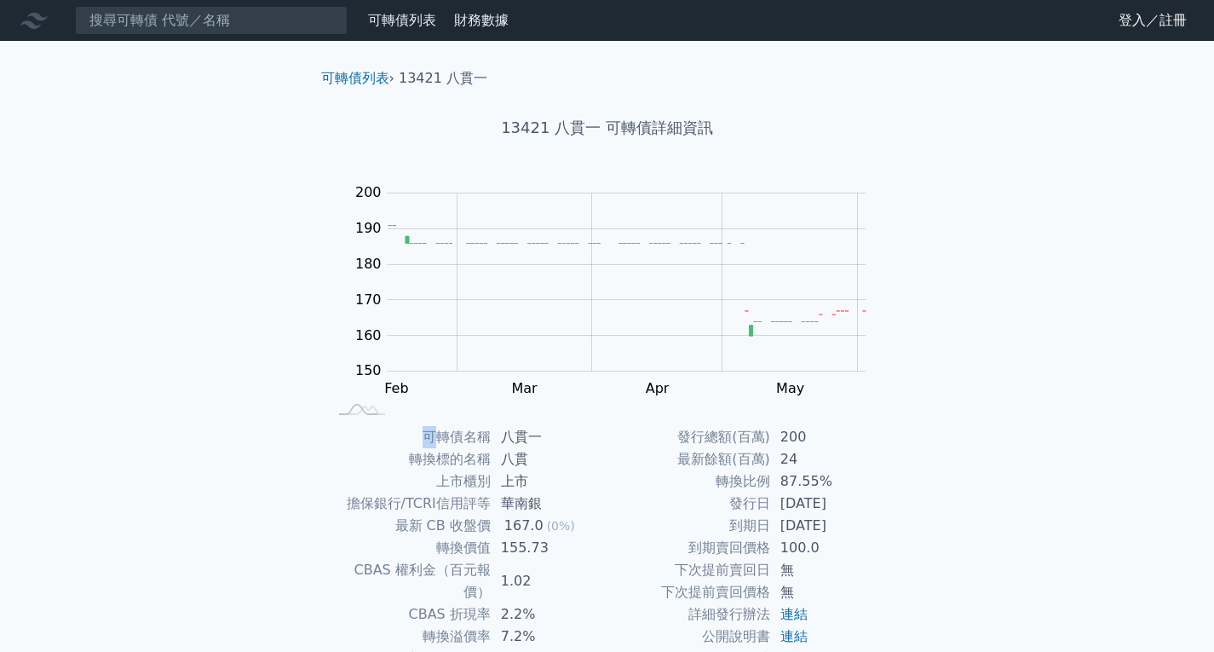
click at [200, 433] on div "可轉債列表 財務數據 可轉債列表 財務數據 登入／註冊 登入／註冊 可轉債列表 › 13421 八貫一 13421 八貫一 可轉債詳細資訊 Zoom Out …" at bounding box center [607, 405] width 1214 height 811
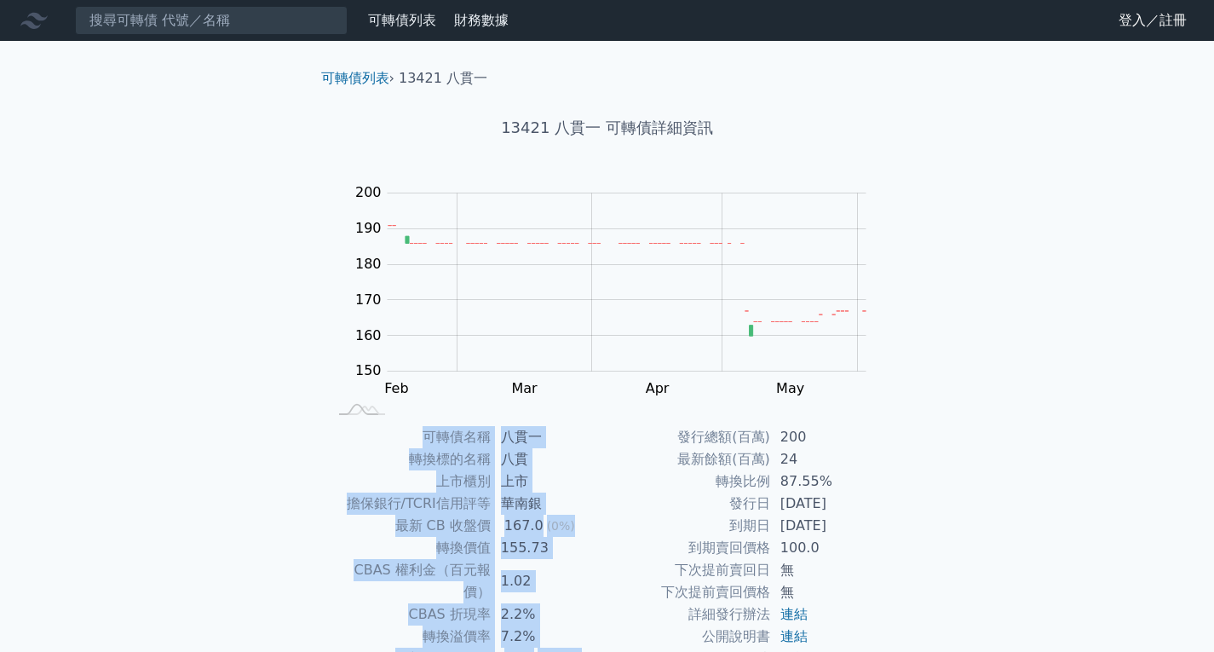
click at [200, 433] on div "可轉債列表 財務數據 可轉債列表 財務數據 登入／註冊 登入／註冊 可轉債列表 › 13421 八貫一 13421 八貫一 可轉債詳細資訊 Zoom Out …" at bounding box center [607, 405] width 1214 height 811
click at [219, 447] on div "可轉債列表 財務數據 可轉債列表 財務數據 登入／註冊 登入／註冊 可轉債列表 › 13421 八貫一 13421 八貫一 可轉債詳細資訊 Zoom Out …" at bounding box center [607, 405] width 1214 height 811
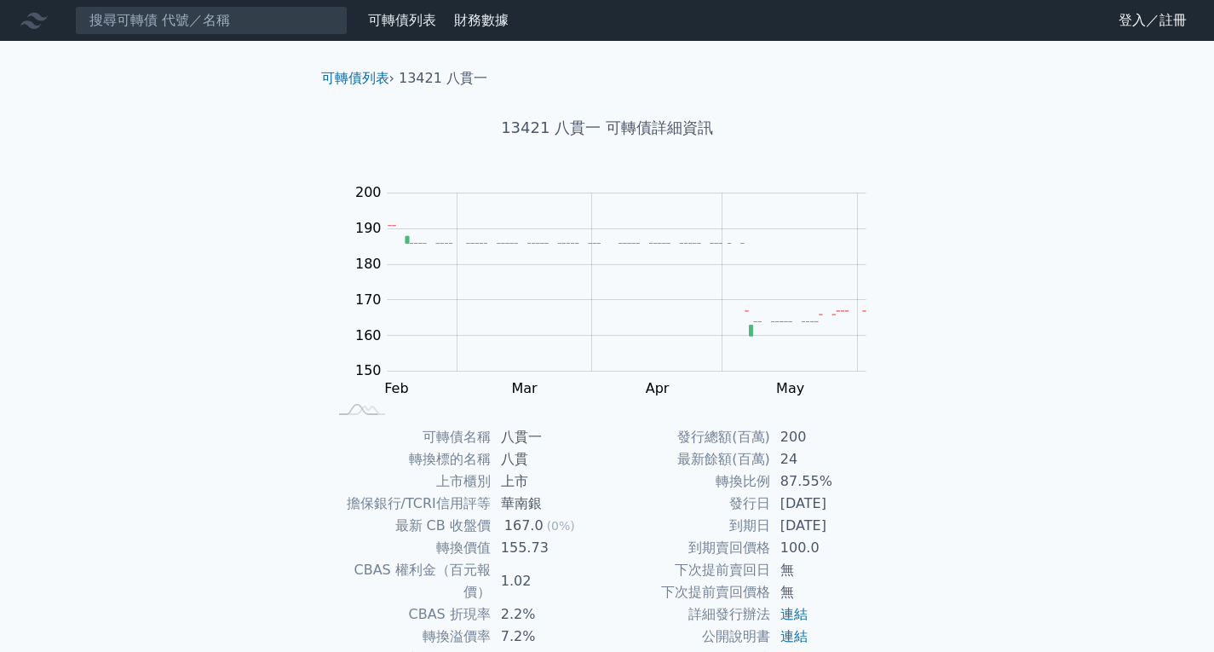
click at [984, 557] on div "可轉債列表 財務數據 可轉債列表 財務數據 登入／註冊 登入／註冊 可轉債列表 › 13421 八貫一 13421 八貫一 可轉債詳細資訊 Zoom Out …" at bounding box center [607, 405] width 1214 height 811
click at [190, 20] on input at bounding box center [211, 20] width 273 height 29
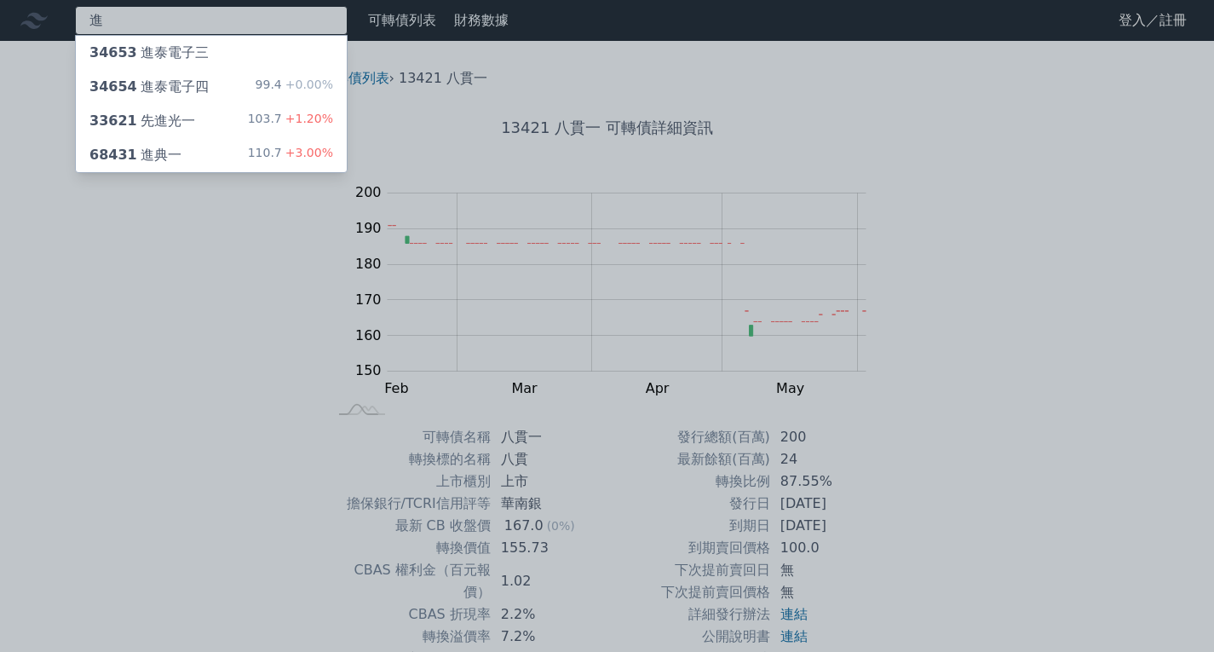
type input "進"
click at [230, 153] on div "68431 進典一 110.7 +3.00%" at bounding box center [211, 155] width 271 height 34
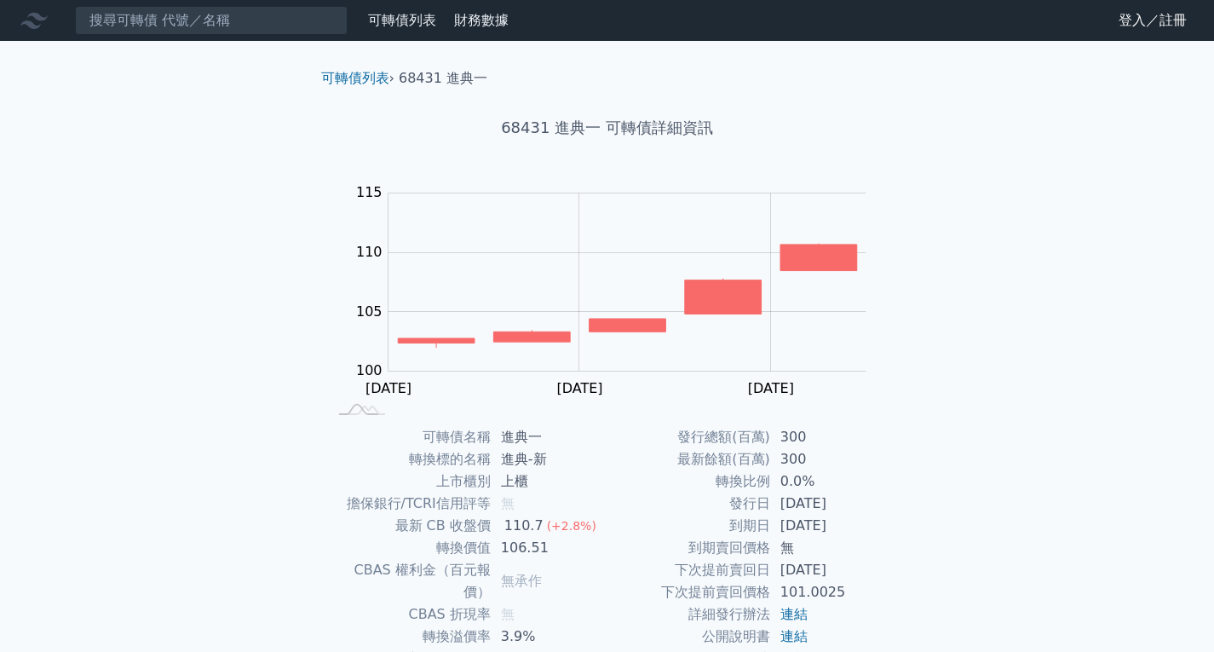
click at [212, 347] on div "可轉債列表 財務數據 可轉債列表 財務數據 登入／註冊 登入／註冊 可轉債列表 › 68431 進典一 68431 進典一 可轉債詳細資訊 Zoom Out …" at bounding box center [607, 405] width 1214 height 811
click at [212, 346] on div "可轉債列表 財務數據 可轉債列表 財務數據 登入／註冊 登入／註冊 可轉債列表 › 68431 進典一 68431 進典一 可轉債詳細資訊 Zoom Out …" at bounding box center [607, 405] width 1214 height 811
click at [212, 345] on div "可轉債列表 財務數據 可轉債列表 財務數據 登入／註冊 登入／註冊 可轉債列表 › 68431 進典一 68431 進典一 可轉債詳細資訊 Zoom Out …" at bounding box center [607, 405] width 1214 height 811
click at [196, 437] on div "可轉債列表 財務數據 可轉債列表 財務數據 登入／註冊 登入／註冊 可轉債列表 › 68431 進典一 68431 進典一 可轉債詳細資訊 Zoom Out …" at bounding box center [607, 405] width 1214 height 811
click at [195, 437] on div "可轉債列表 財務數據 可轉債列表 財務數據 登入／註冊 登入／註冊 可轉債列表 › 68431 進典一 68431 進典一 可轉債詳細資訊 Zoom Out …" at bounding box center [607, 405] width 1214 height 811
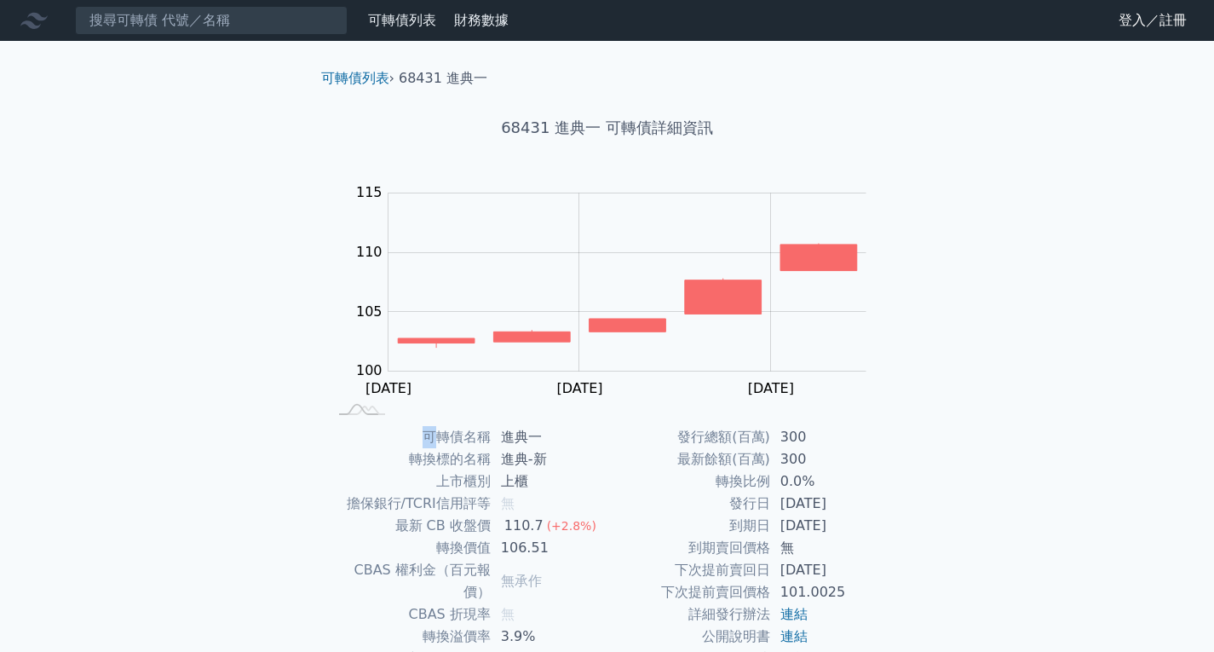
click at [193, 436] on div "可轉債列表 財務數據 可轉債列表 財務數據 登入／註冊 登入／註冊 可轉債列表 › 68431 進典一 68431 進典一 可轉債詳細資訊 Zoom Out …" at bounding box center [607, 405] width 1214 height 811
click at [197, 450] on div "可轉債列表 財務數據 可轉債列表 財務數據 登入／註冊 登入／註冊 可轉債列表 › 68431 進典一 68431 進典一 可轉債詳細資訊 Zoom Out …" at bounding box center [607, 405] width 1214 height 811
click at [1082, 358] on div "可轉債列表 財務數據 可轉債列表 財務數據 登入／註冊 登入／註冊 可轉債列表 › 68431 進典一 68431 進典一 可轉債詳細資訊 Zoom Out …" at bounding box center [607, 405] width 1214 height 811
drag, startPoint x: 1082, startPoint y: 358, endPoint x: 909, endPoint y: 247, distance: 205.4
click at [1082, 358] on div "可轉債列表 財務數據 可轉債列表 財務數據 登入／註冊 登入／註冊 可轉債列表 › 68431 進典一 68431 進典一 可轉債詳細資訊 Zoom Out …" at bounding box center [607, 405] width 1214 height 811
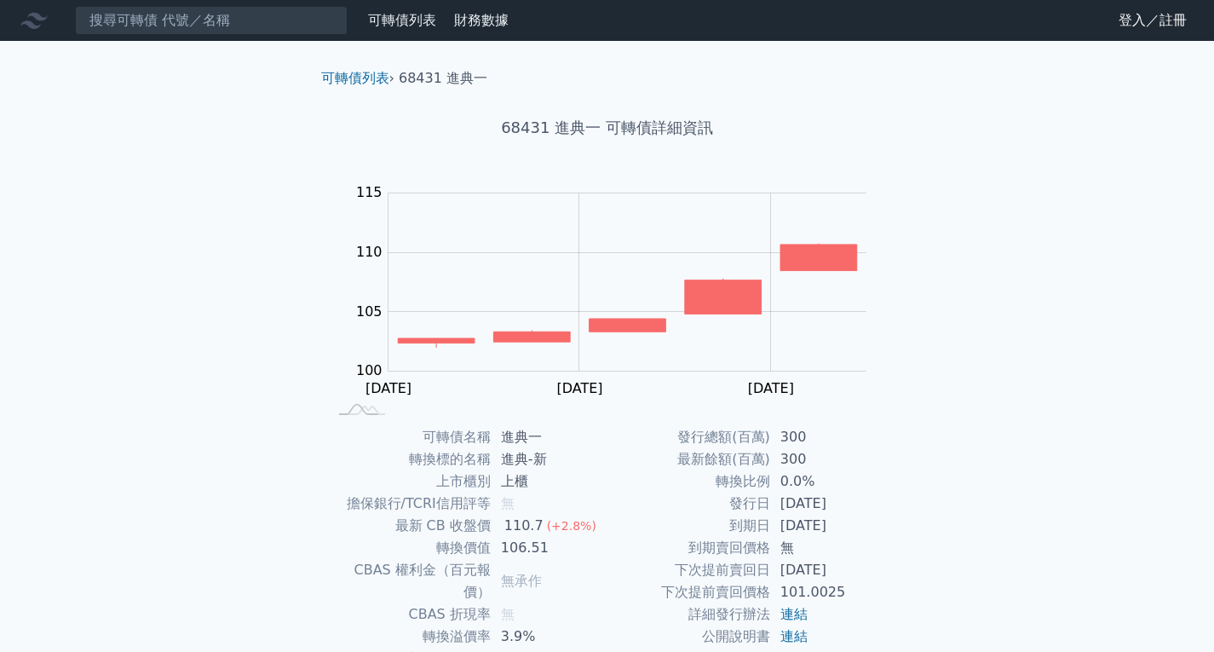
click at [917, 366] on div "可轉債列表 › 68431 進典一 68431 進典一 可轉債詳細資訊 Zoom Out 104 96 98 100 102 120 115 110 105 …" at bounding box center [607, 426] width 654 height 770
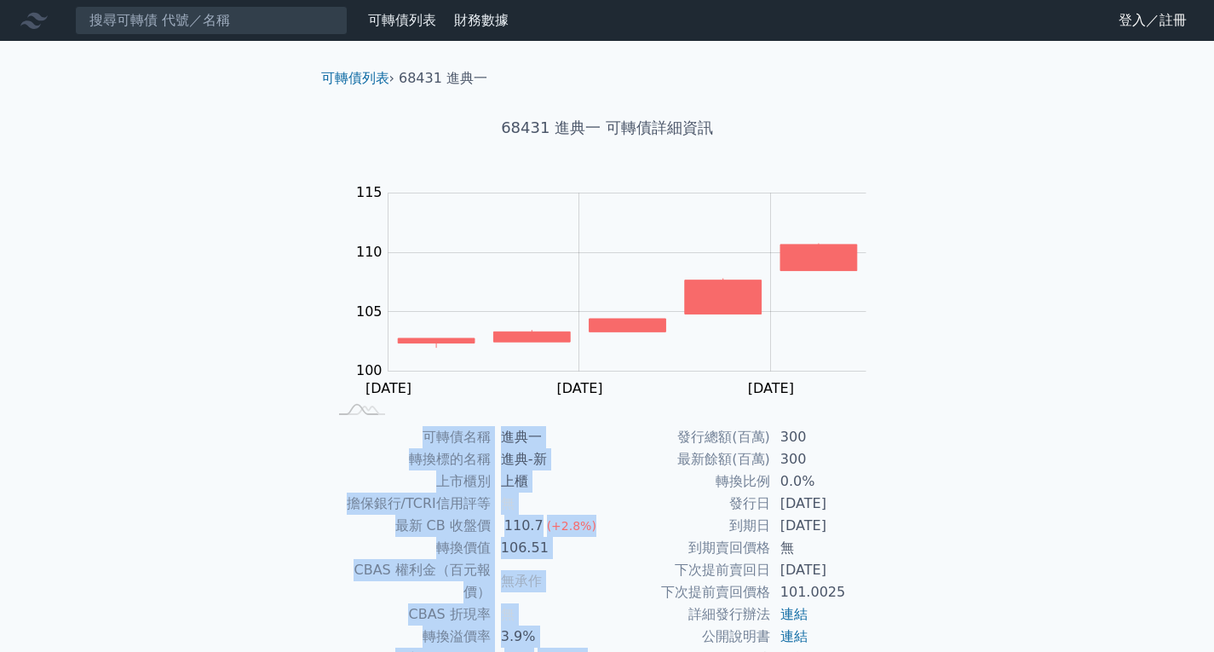
click at [917, 366] on div "可轉債列表 › 68431 進典一 68431 進典一 可轉債詳細資訊 Zoom Out 104 96 98 100 102 120 115 110 105 …" at bounding box center [607, 426] width 654 height 770
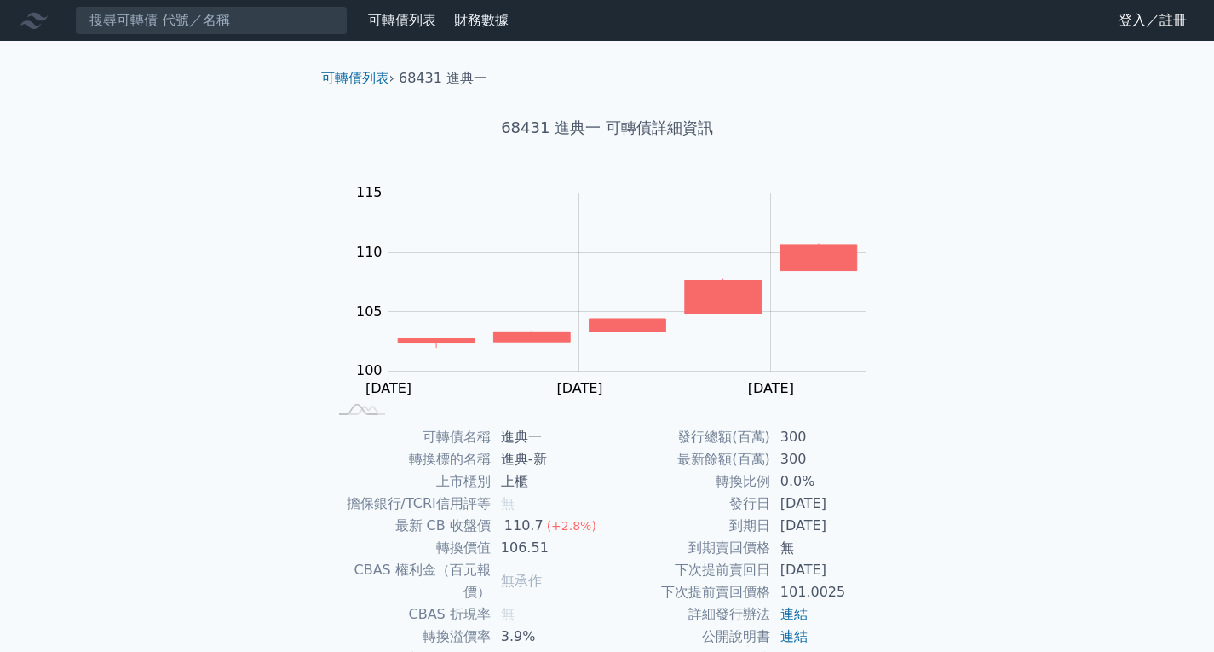
click at [972, 306] on div "可轉債列表 財務數據 可轉債列表 財務數據 登入／註冊 登入／註冊 可轉債列表 › 68431 進典一 68431 進典一 可轉債詳細資訊 Zoom Out …" at bounding box center [607, 405] width 1214 height 811
click at [180, 17] on input at bounding box center [211, 20] width 273 height 29
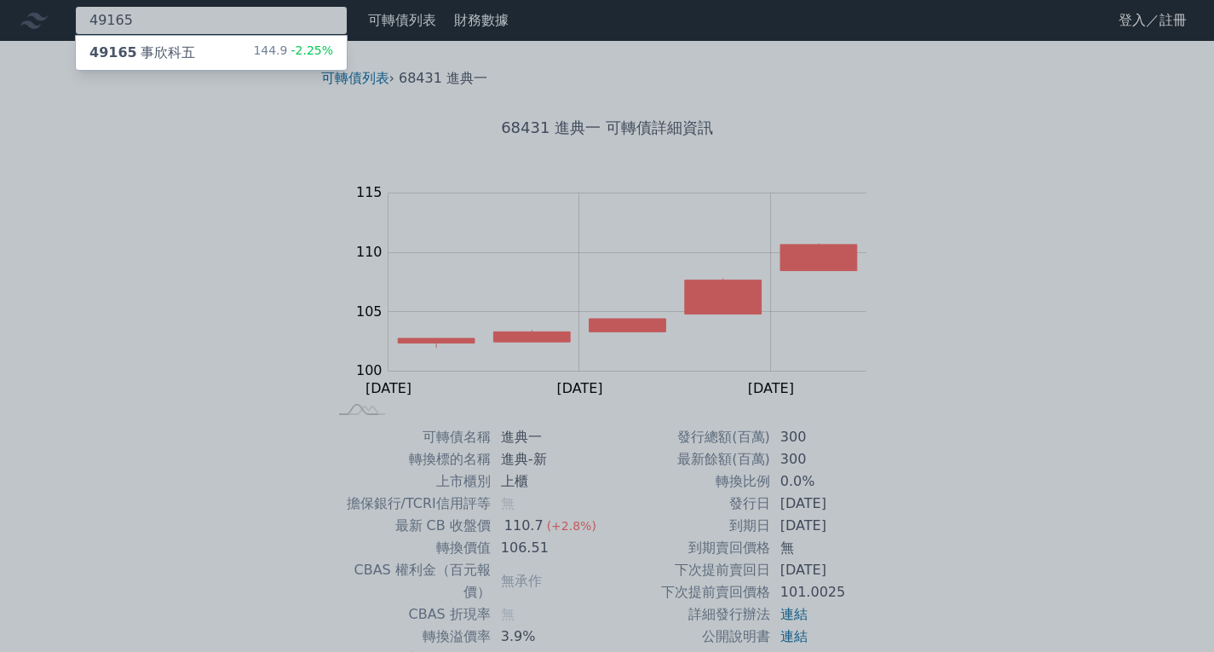
type input "49165"
click at [241, 56] on div "49165 事欣科五 144.9 -2.25%" at bounding box center [211, 53] width 271 height 34
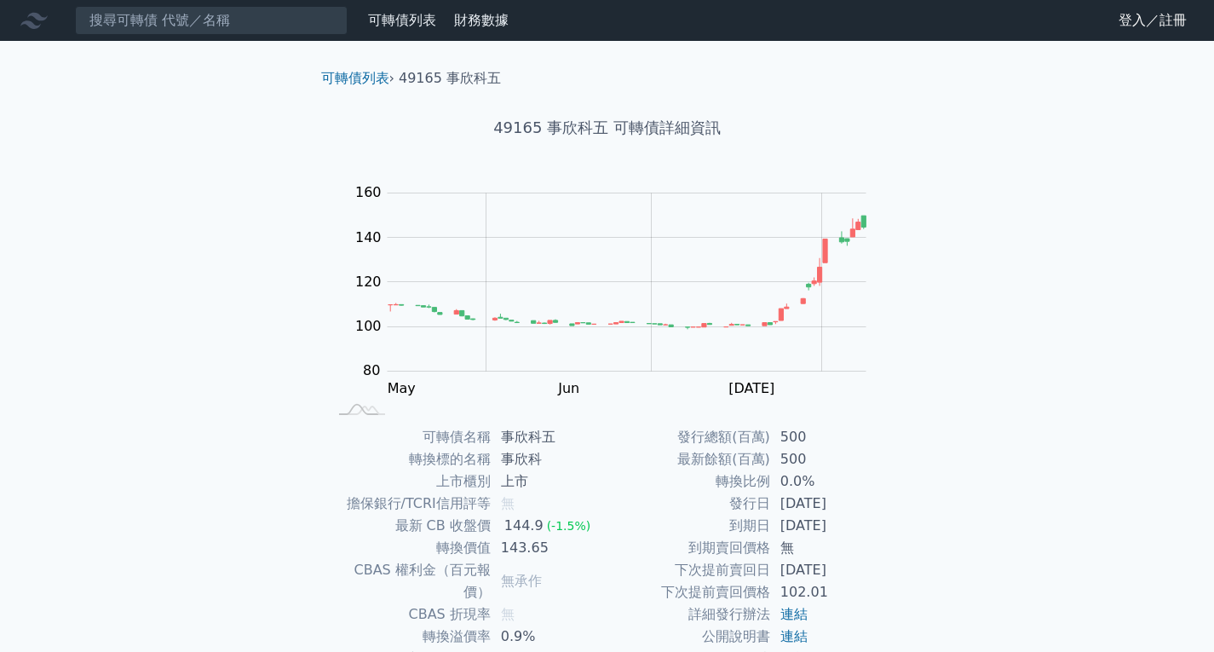
click at [192, 303] on div "可轉債列表 財務數據 可轉債列表 財務數據 登入／註冊 登入／註冊 可轉債列表 › 49165 事欣科五 49165 事欣科五 可轉債詳細資訊 Zoom Ou…" at bounding box center [607, 405] width 1214 height 811
click at [177, 402] on div "可轉債列表 財務數據 可轉債列表 財務數據 登入／註冊 登入／註冊 可轉債列表 › 49165 事欣科五 49165 事欣科五 可轉債詳細資訊 Zoom Ou…" at bounding box center [607, 405] width 1214 height 811
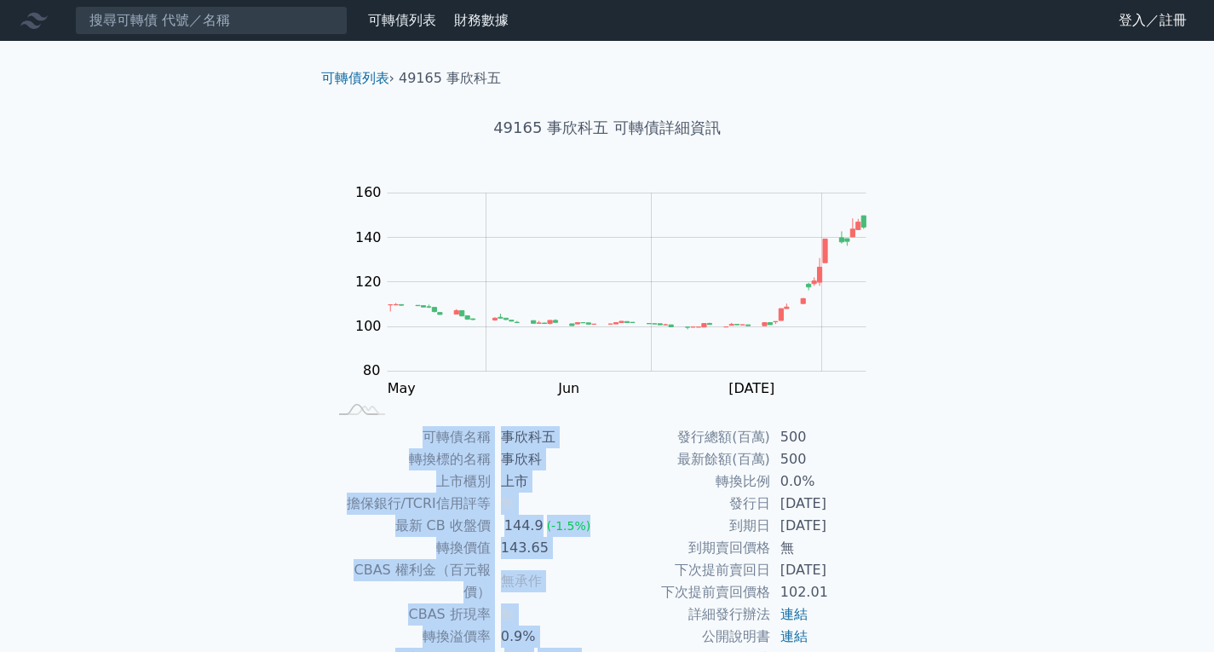
click at [177, 402] on div "可轉債列表 財務數據 可轉債列表 財務數據 登入／註冊 登入／註冊 可轉債列表 › 49165 事欣科五 49165 事欣科五 可轉債詳細資訊 Zoom Ou…" at bounding box center [607, 405] width 1214 height 811
click at [184, 441] on div "可轉債列表 財務數據 可轉債列表 財務數據 登入／註冊 登入／註冊 可轉債列表 › 49165 事欣科五 49165 事欣科五 可轉債詳細資訊 Zoom Ou…" at bounding box center [607, 405] width 1214 height 811
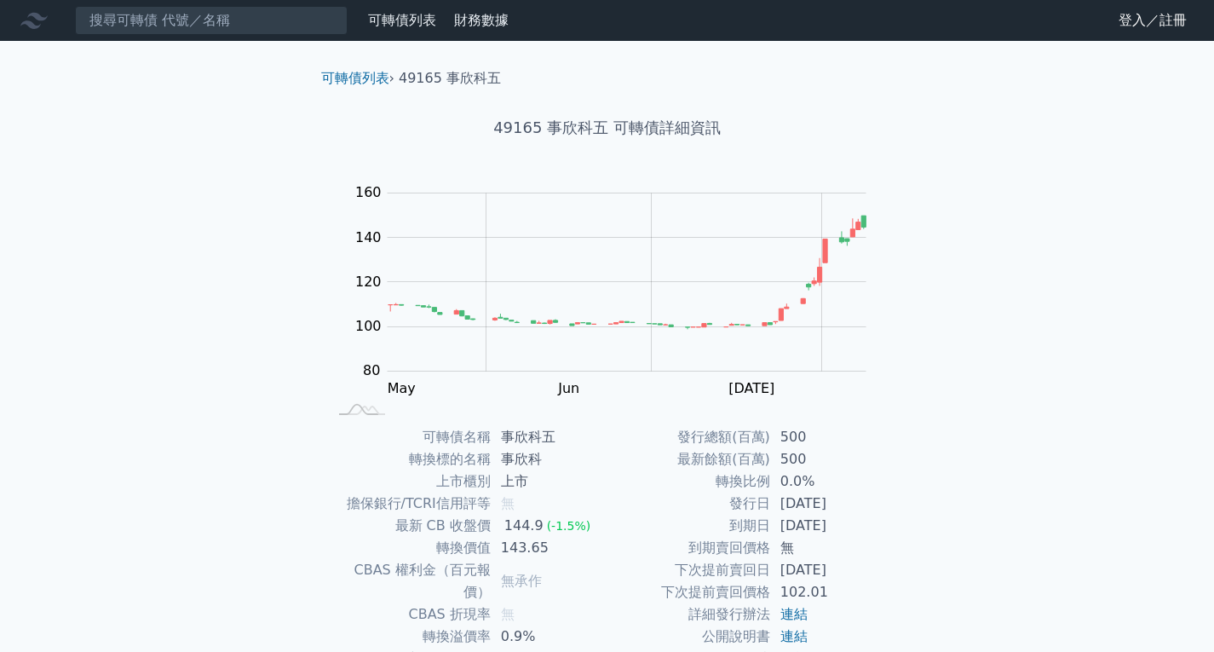
click at [198, 395] on div "可轉債列表 財務數據 可轉債列表 財務數據 登入／註冊 登入／註冊 可轉債列表 › 49165 事欣科五 49165 事欣科五 可轉債詳細資訊 Zoom Ou…" at bounding box center [607, 405] width 1214 height 811
